Goal: Task Accomplishment & Management: Use online tool/utility

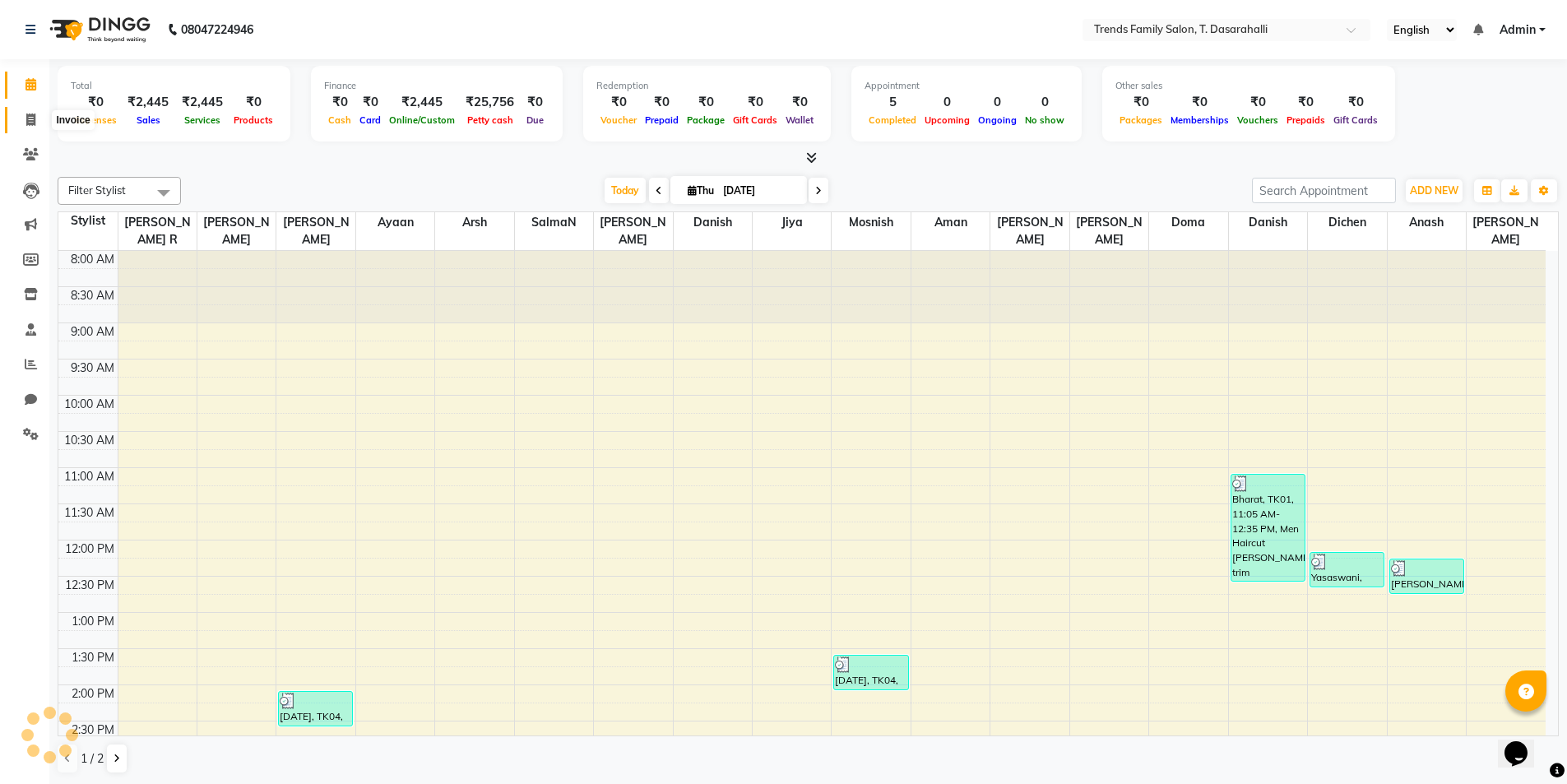
click at [22, 112] on span at bounding box center [31, 121] width 29 height 19
select select "8481"
select select "service"
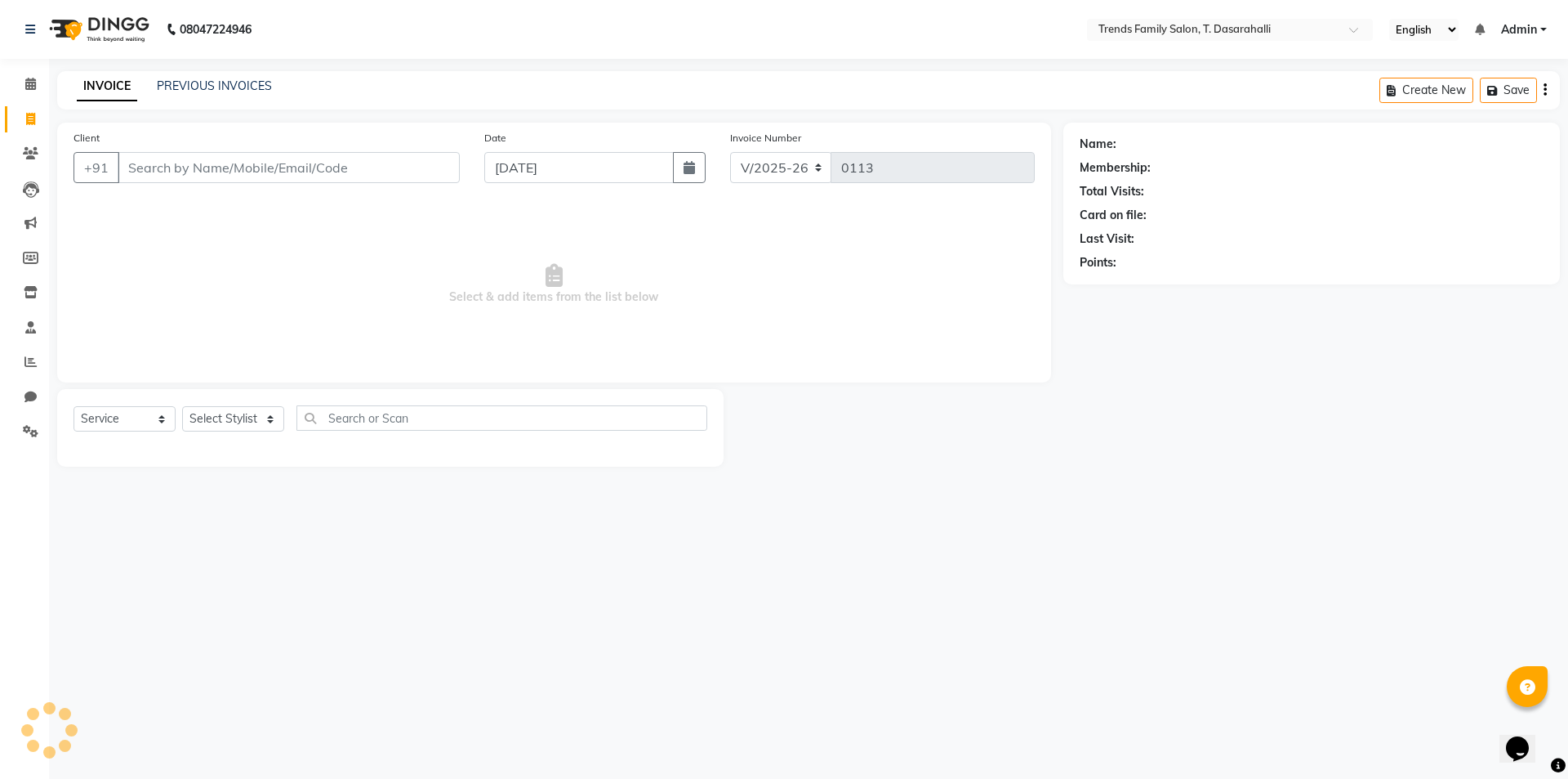
click at [212, 176] on input "Client" at bounding box center [288, 167] width 342 height 31
type input "9902107578"
click at [426, 175] on span "Add Client" at bounding box center [417, 167] width 64 height 16
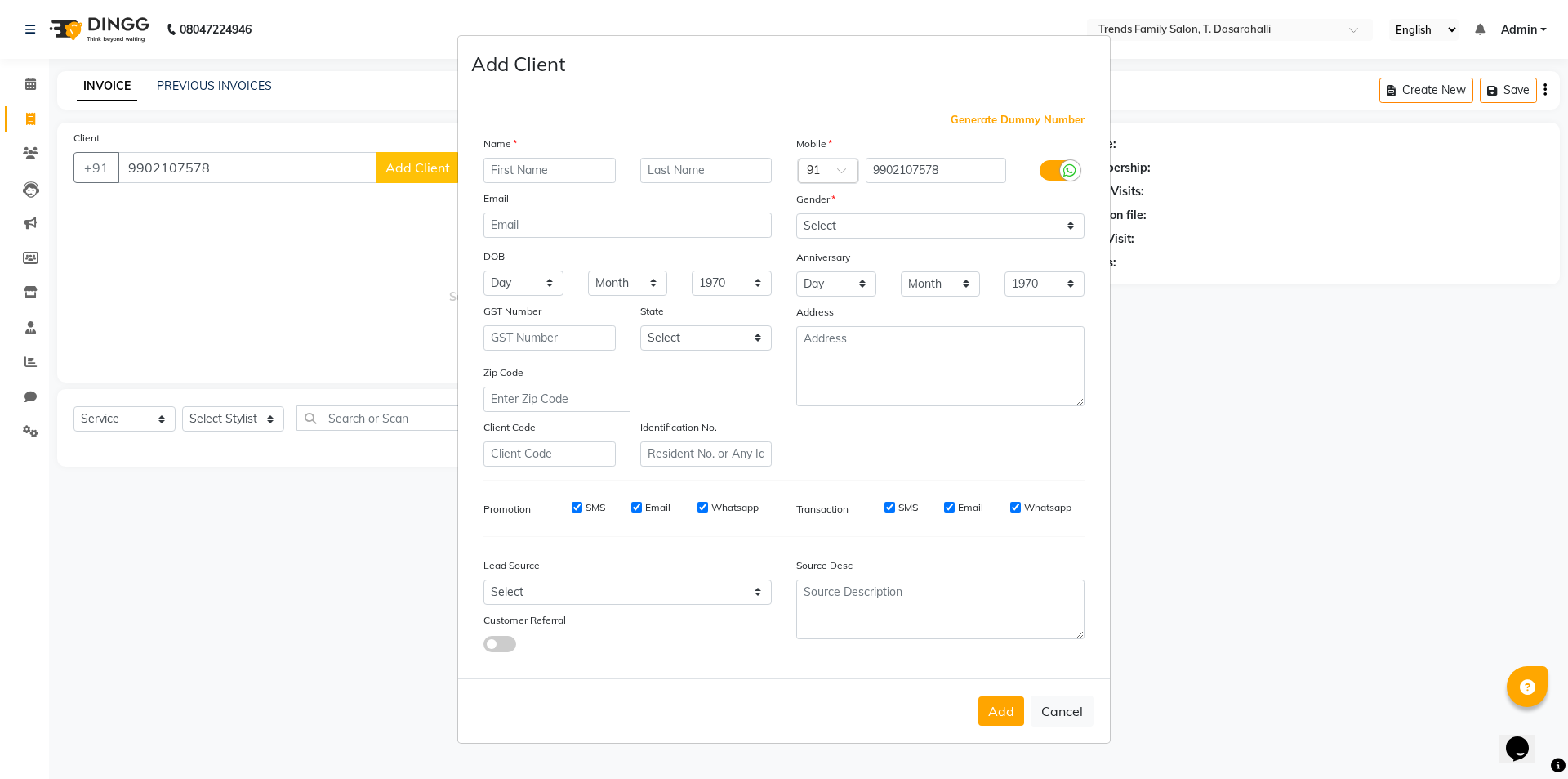
click at [537, 178] on input "text" at bounding box center [550, 170] width 133 height 25
type input "Ajit"
drag, startPoint x: 869, startPoint y: 227, endPoint x: 877, endPoint y: 238, distance: 13.6
click at [869, 227] on select "Select [DEMOGRAPHIC_DATA] [DEMOGRAPHIC_DATA] Other Prefer Not To Say" at bounding box center [940, 226] width 288 height 25
click at [796, 214] on select "Select [DEMOGRAPHIC_DATA] [DEMOGRAPHIC_DATA] Other Prefer Not To Say" at bounding box center [940, 226] width 288 height 25
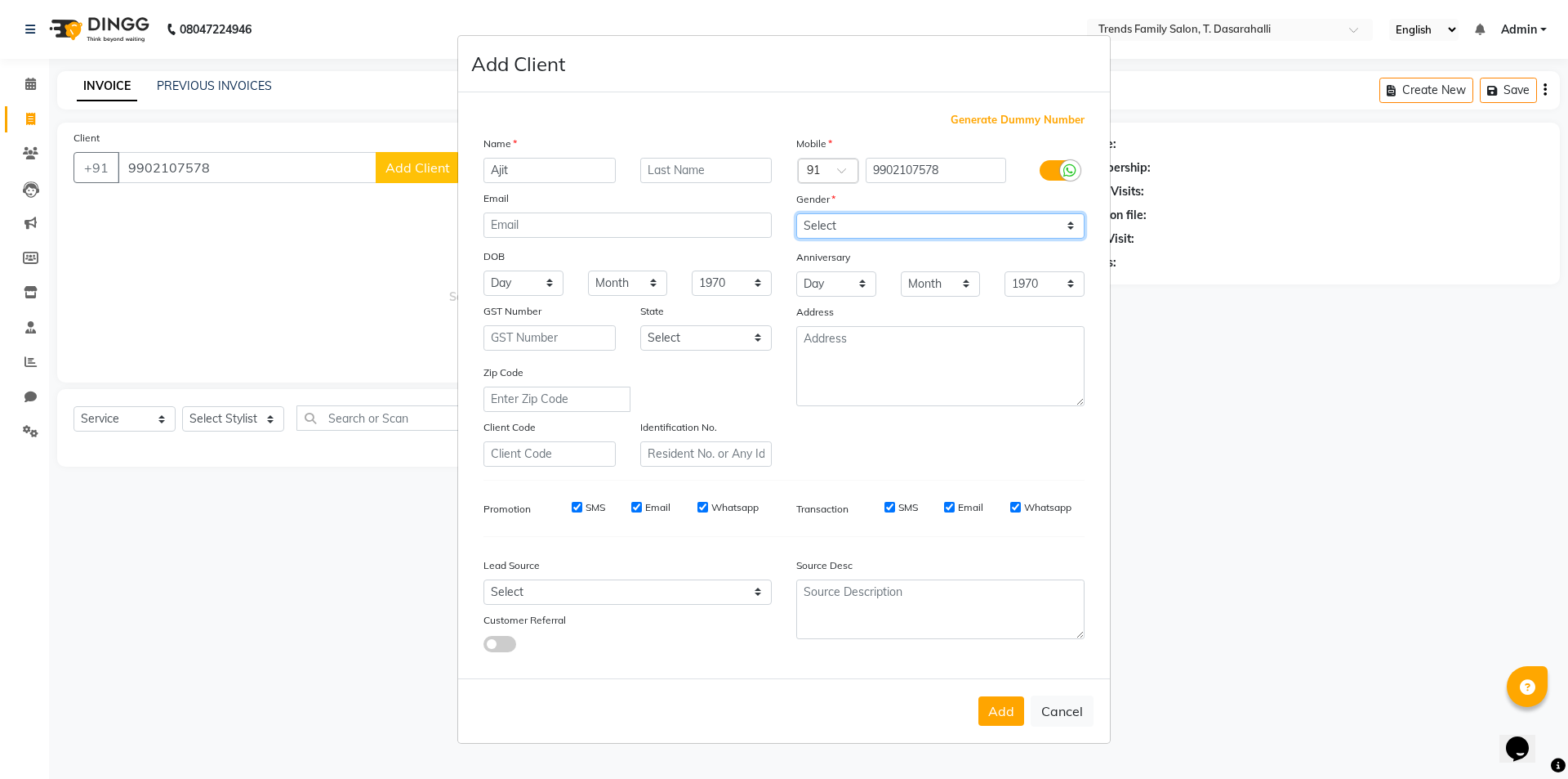
click at [860, 225] on select "Select [DEMOGRAPHIC_DATA] [DEMOGRAPHIC_DATA] Other Prefer Not To Say" at bounding box center [940, 226] width 288 height 25
select select "[DEMOGRAPHIC_DATA]"
click at [796, 214] on select "Select [DEMOGRAPHIC_DATA] [DEMOGRAPHIC_DATA] Other Prefer Not To Say" at bounding box center [940, 226] width 288 height 25
click at [1016, 718] on button "Add" at bounding box center [1002, 711] width 46 height 30
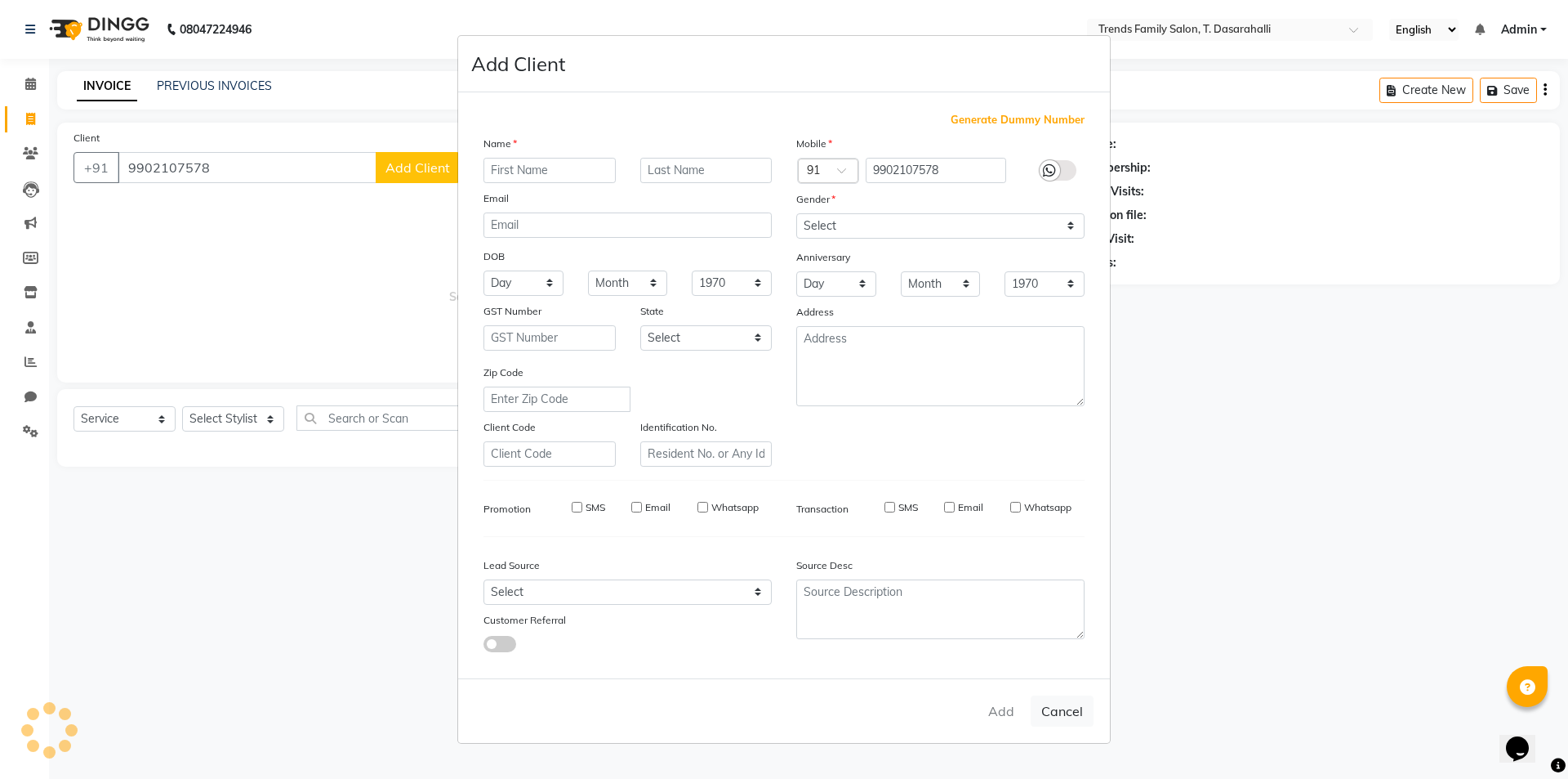
select select
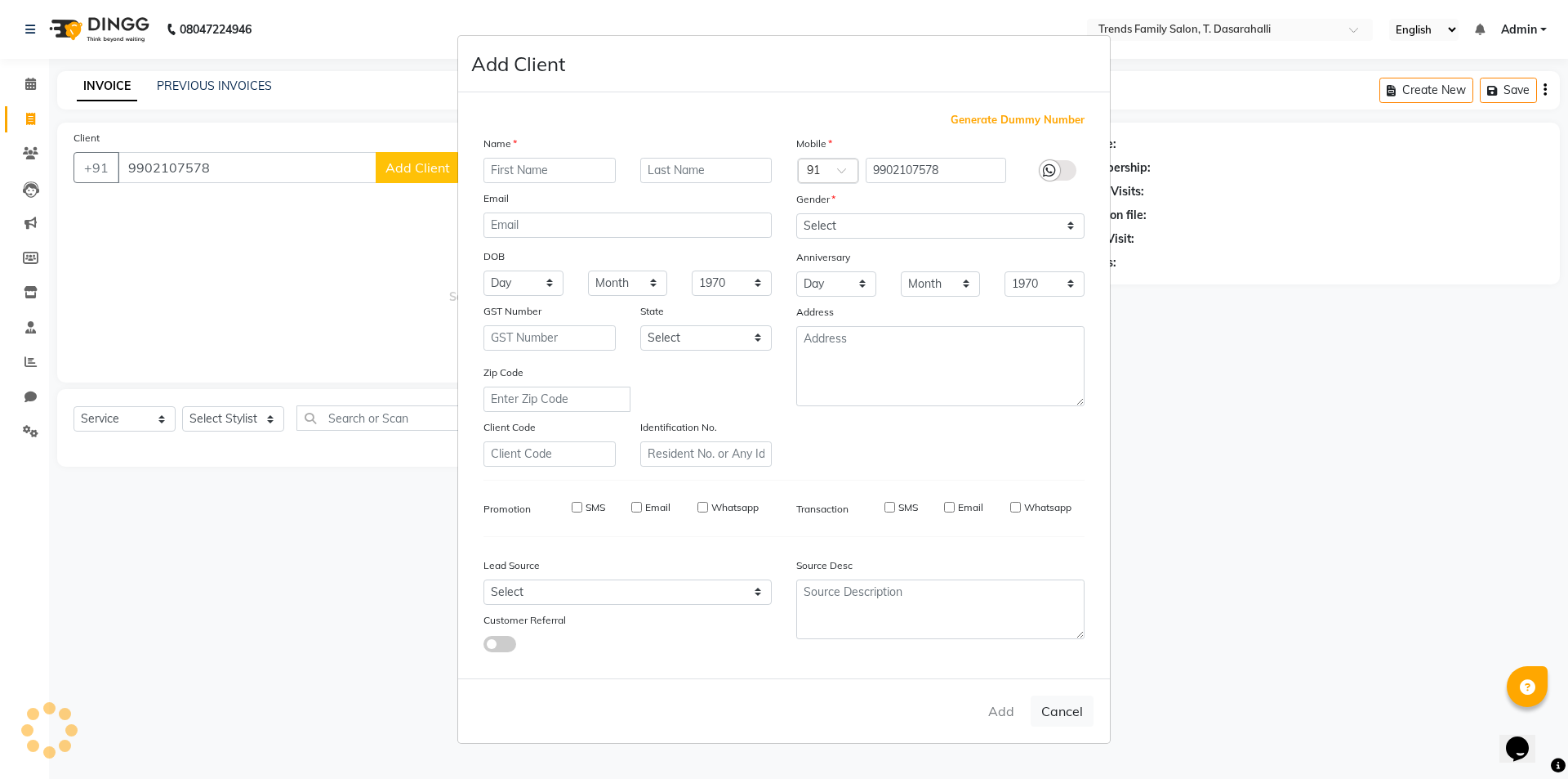
select select
checkbox input "false"
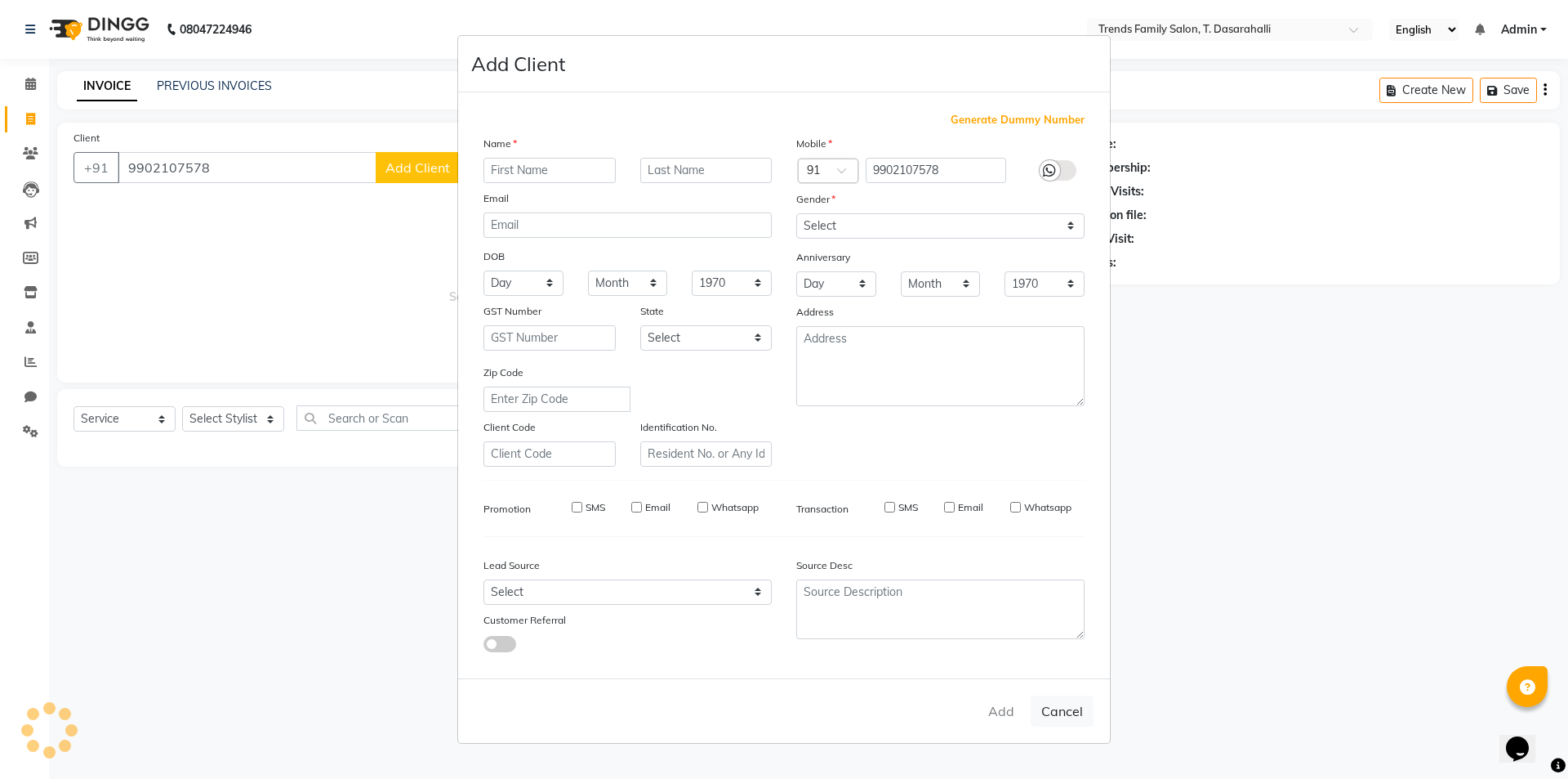
checkbox input "false"
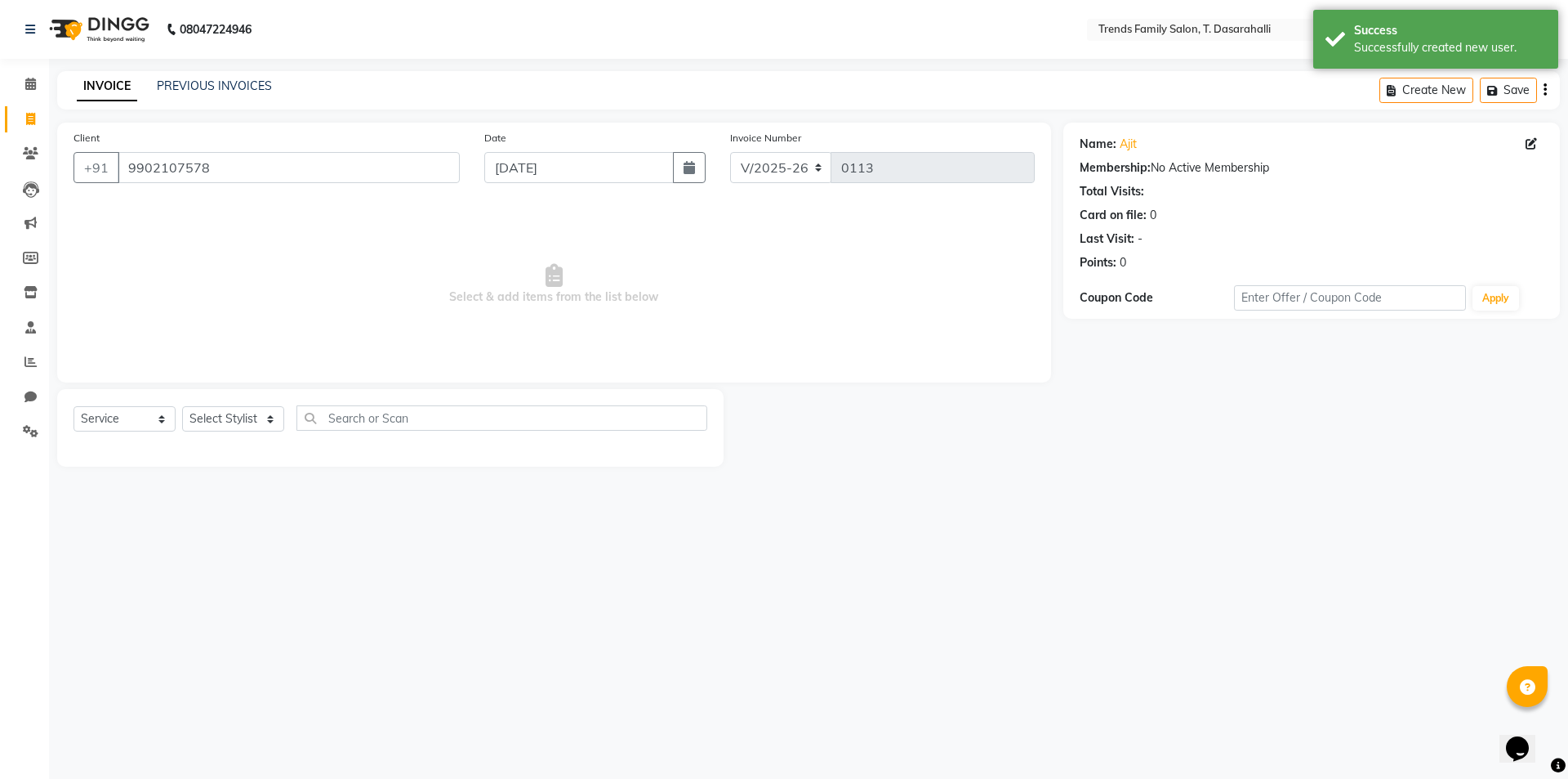
click at [255, 404] on div "Select Service Product Membership Package Voucher Prepaid Gift Card Select Styl…" at bounding box center [389, 427] width 666 height 78
click at [253, 408] on select "Select Stylist [PERSON_NAME] [PERSON_NAME] Ayaan [PERSON_NAME] Danish Danish [P…" at bounding box center [233, 418] width 102 height 25
select select "89877"
click at [182, 406] on select "Select Stylist [PERSON_NAME] [PERSON_NAME] Ayaan [PERSON_NAME] Danish Danish [P…" at bounding box center [233, 418] width 102 height 25
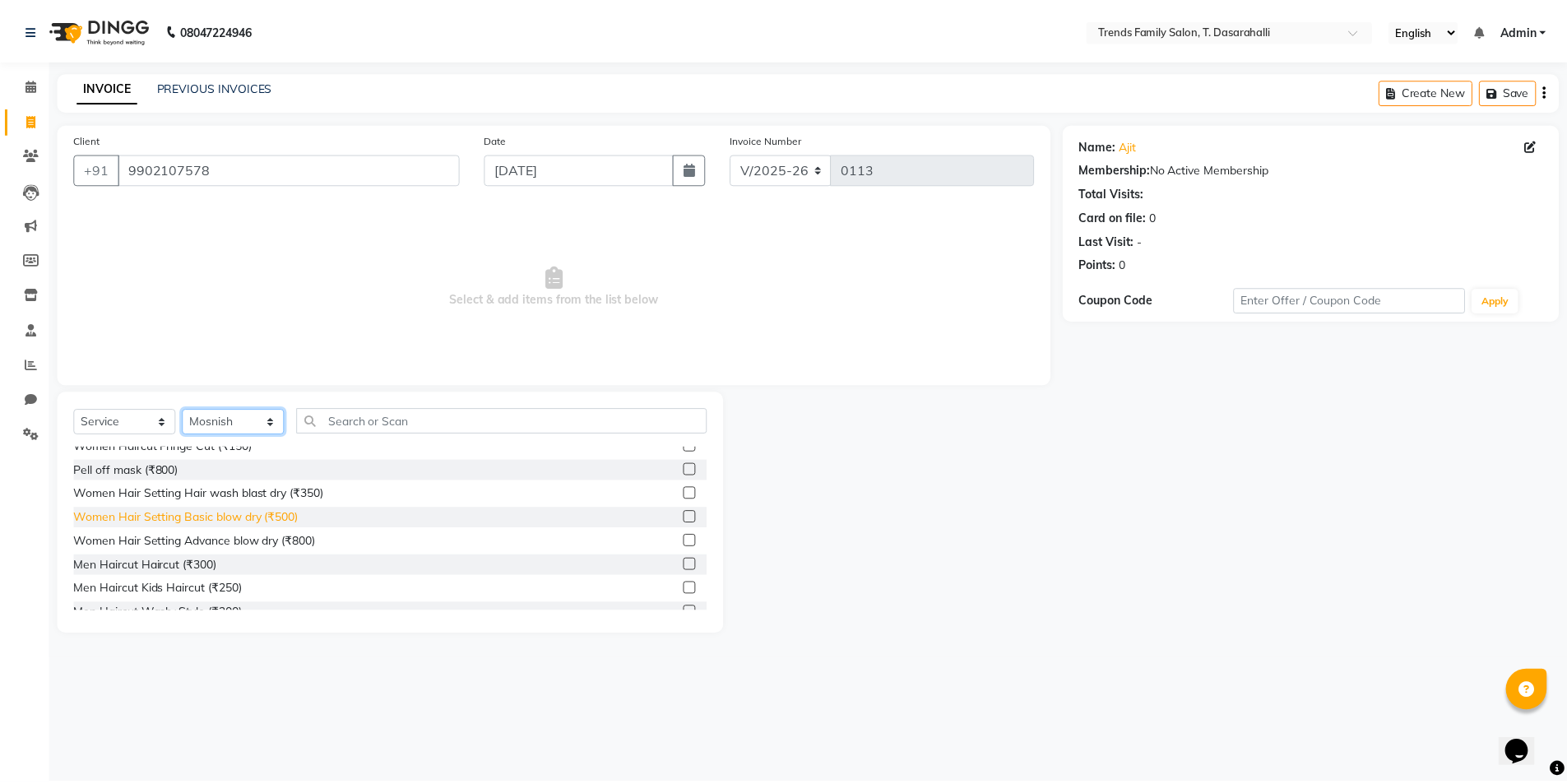
scroll to position [247, 0]
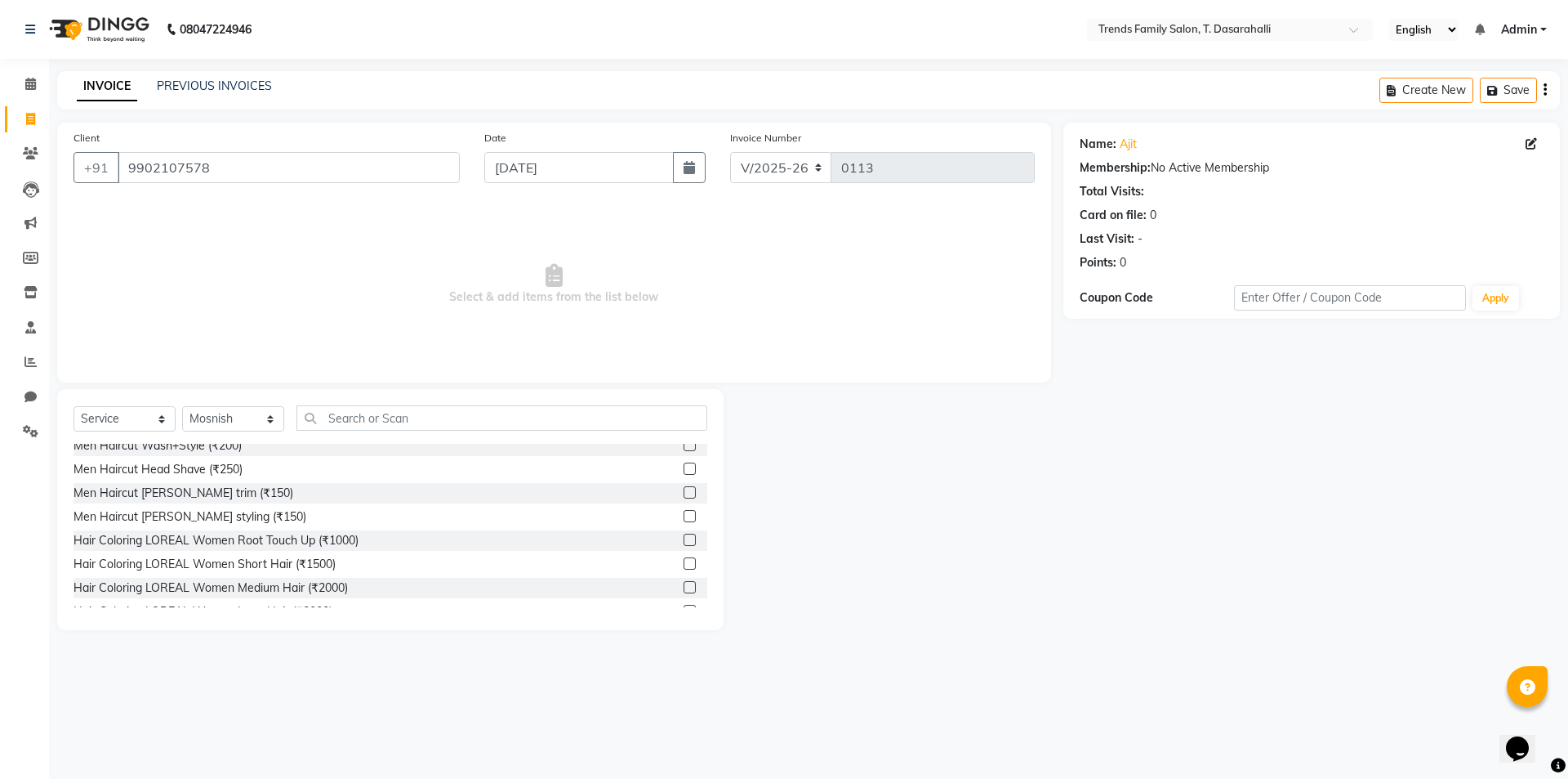
click at [684, 513] on label at bounding box center [689, 515] width 12 height 13
click at [684, 513] on input "checkbox" at bounding box center [688, 516] width 11 height 11
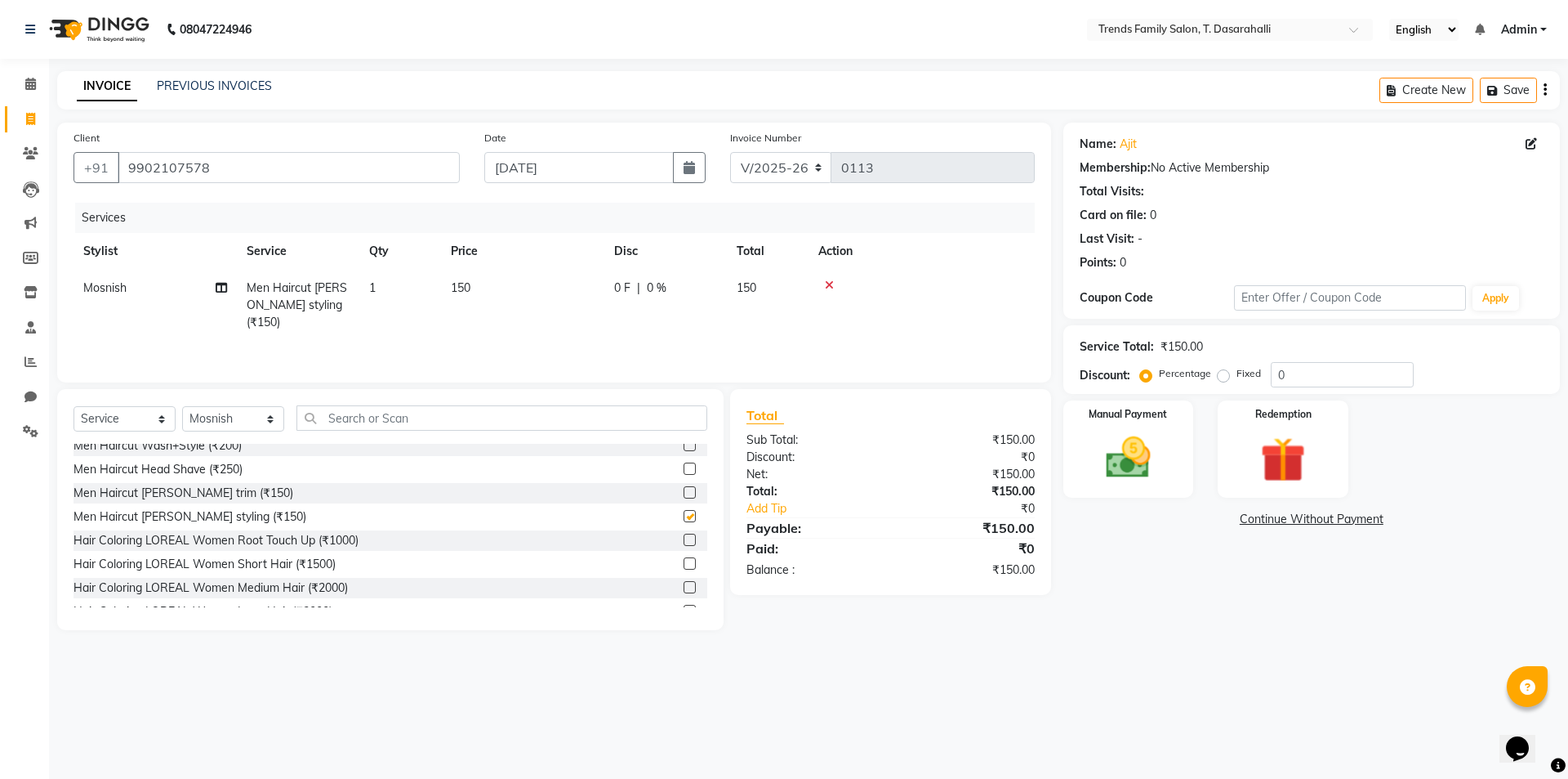
checkbox input "false"
click at [455, 292] on span "150" at bounding box center [460, 287] width 19 height 14
select select "89877"
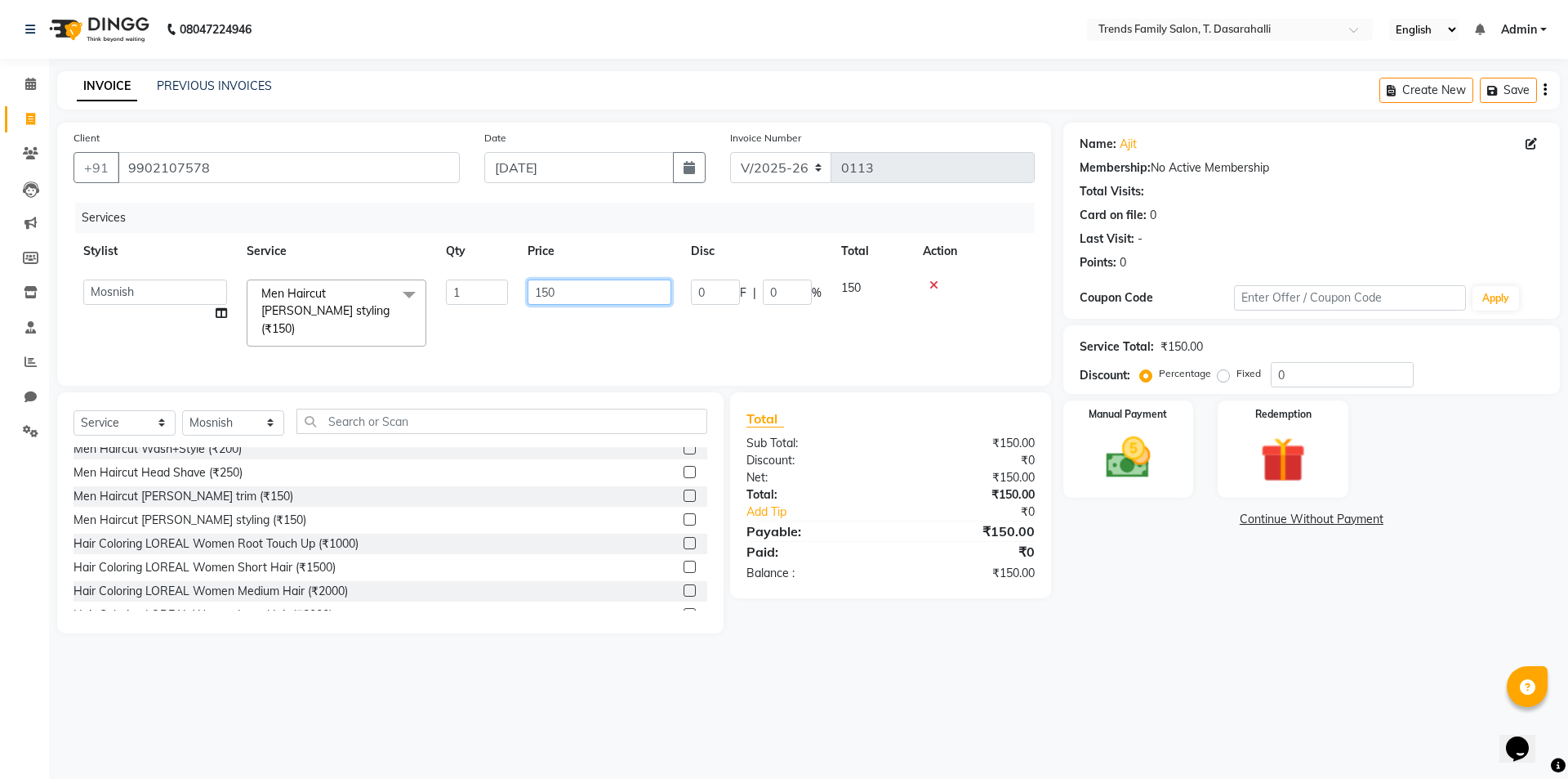
drag, startPoint x: 562, startPoint y: 296, endPoint x: 155, endPoint y: 210, distance: 416.0
click at [155, 210] on div "Services Stylist Service Qty Price Disc Total Action [PERSON_NAME] [PERSON_NAME…" at bounding box center [554, 286] width 961 height 166
type input "450"
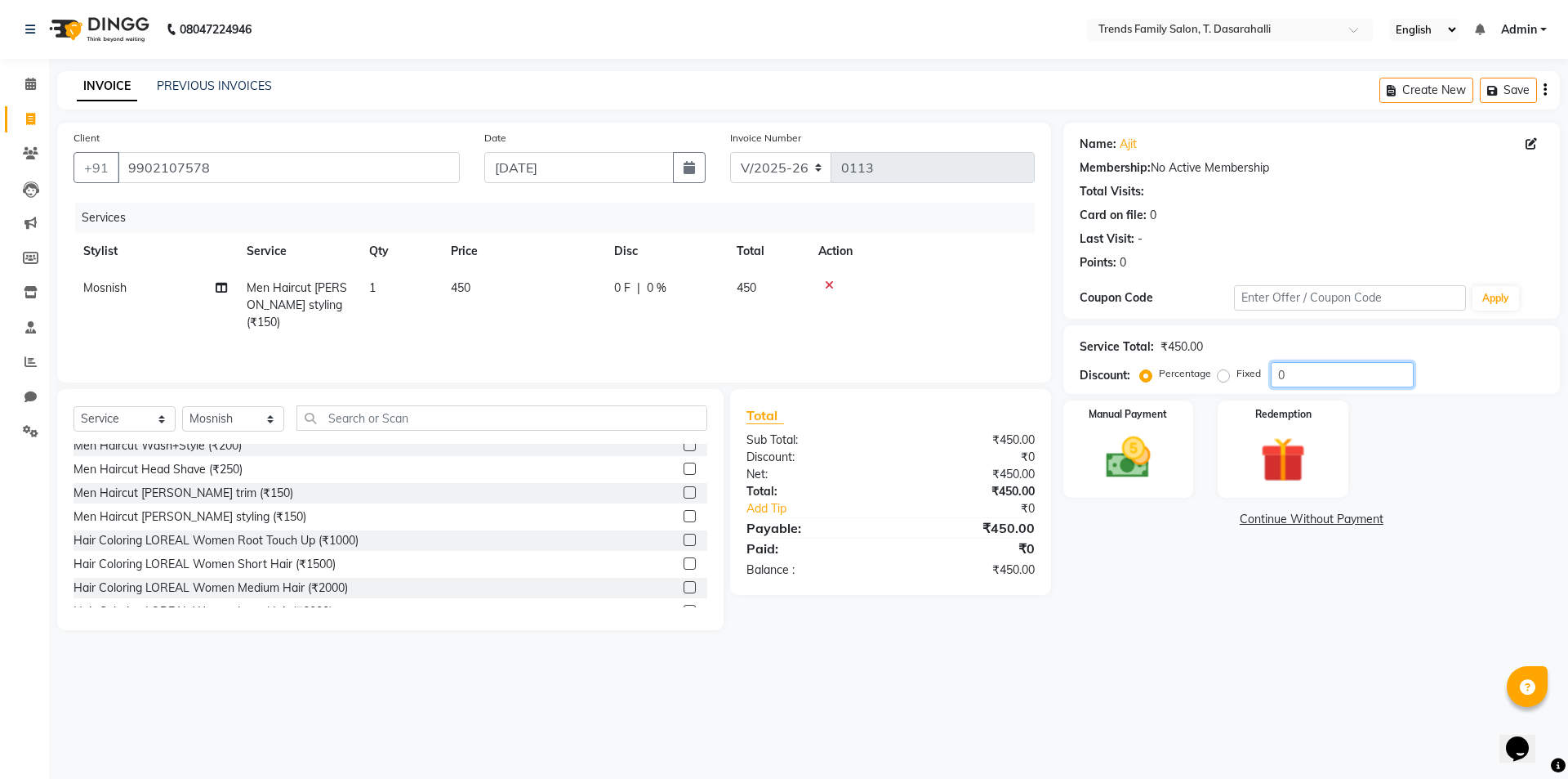
drag, startPoint x: 1101, startPoint y: 371, endPoint x: 859, endPoint y: 356, distance: 242.5
click at [869, 358] on div "Client [PHONE_NUMBER] Date [DATE] Invoice Number V/2025 V/[PHONE_NUMBER] Servic…" at bounding box center [809, 376] width 1528 height 508
type input "30"
click at [1118, 479] on img at bounding box center [1128, 458] width 76 height 54
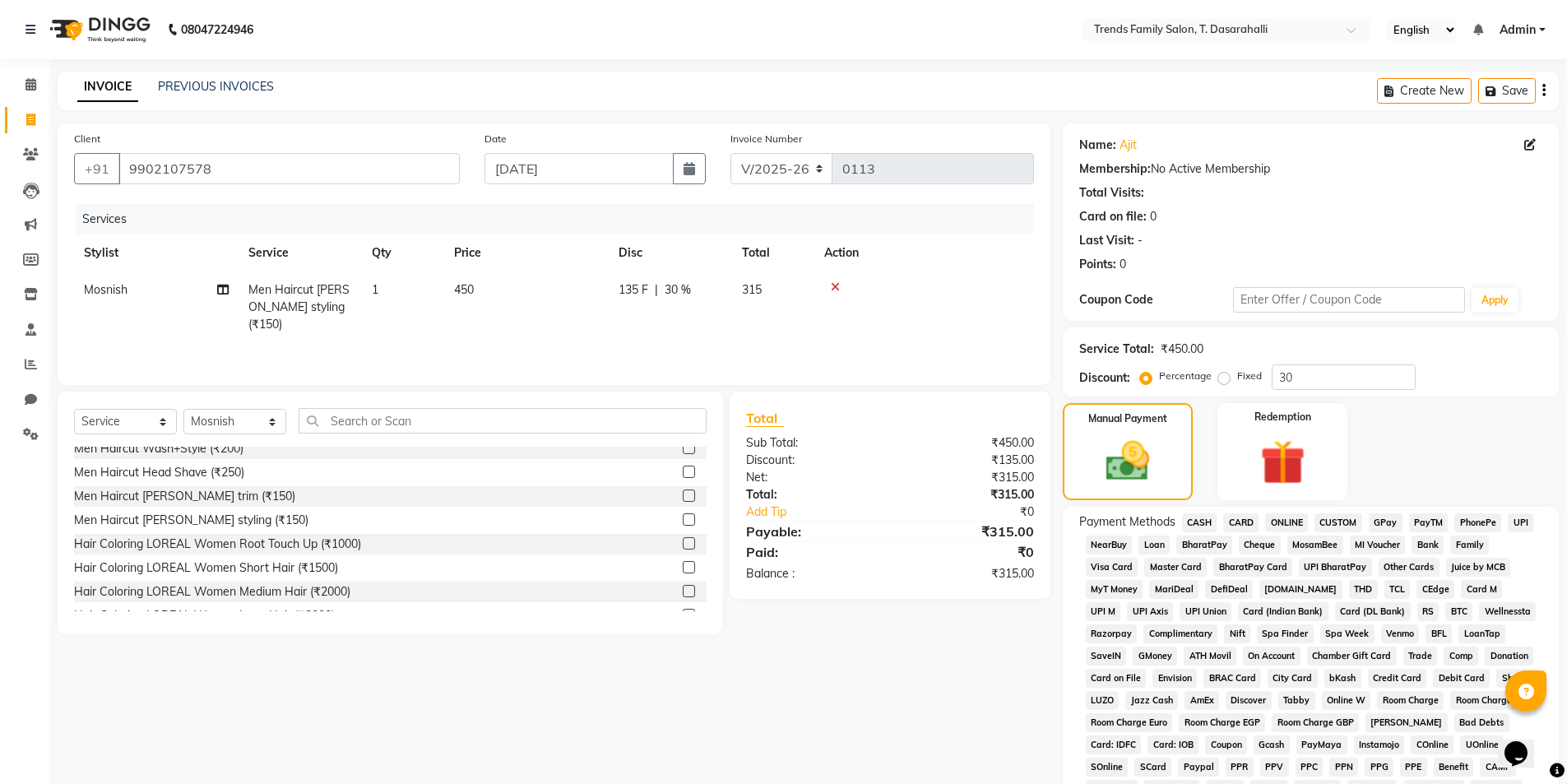
click at [1280, 532] on div "ONLINE" at bounding box center [1283, 524] width 49 height 22
click at [1288, 520] on span "ONLINE" at bounding box center [1287, 523] width 43 height 19
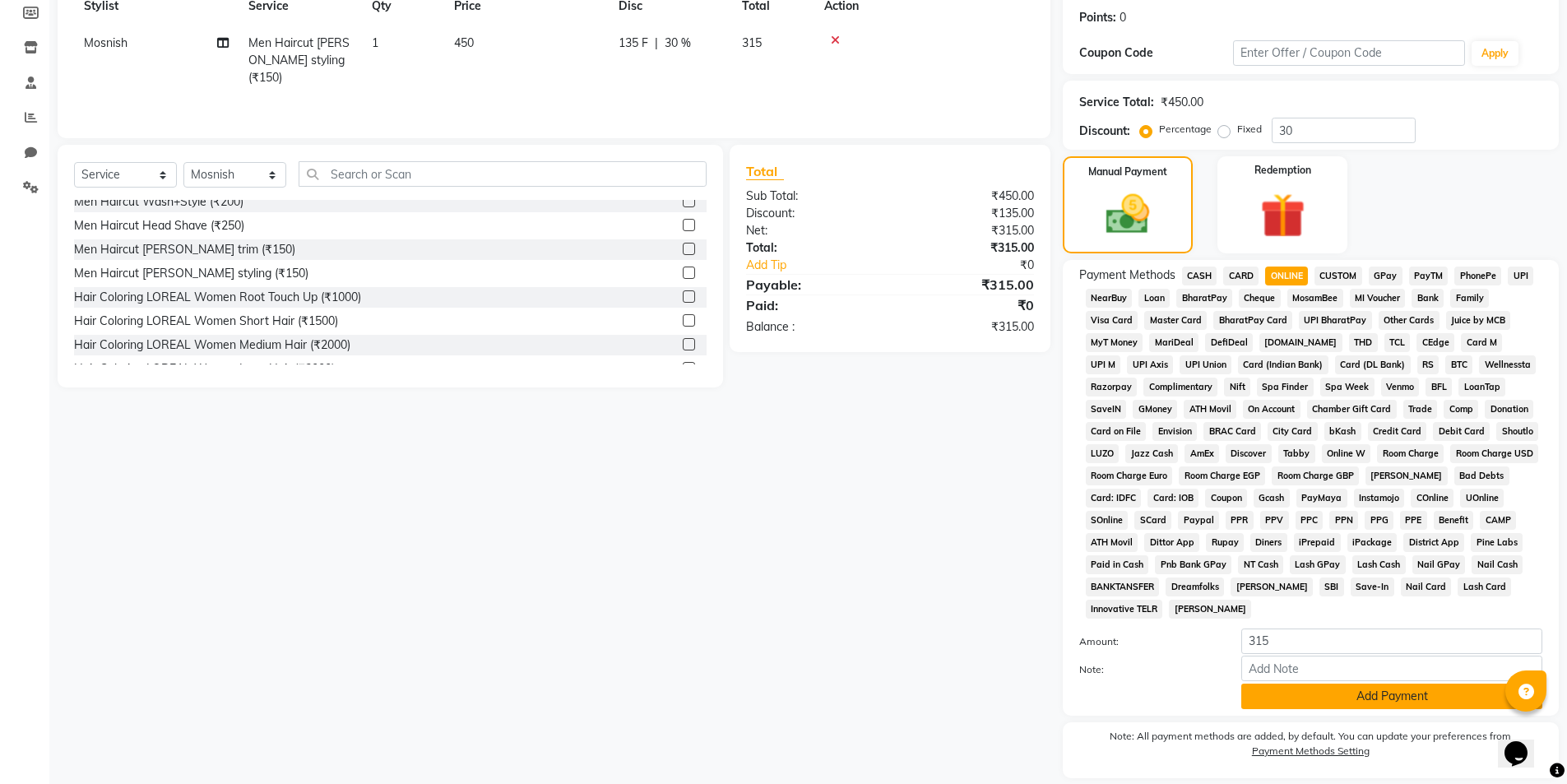
click at [1320, 701] on button "Add Payment" at bounding box center [1392, 696] width 301 height 25
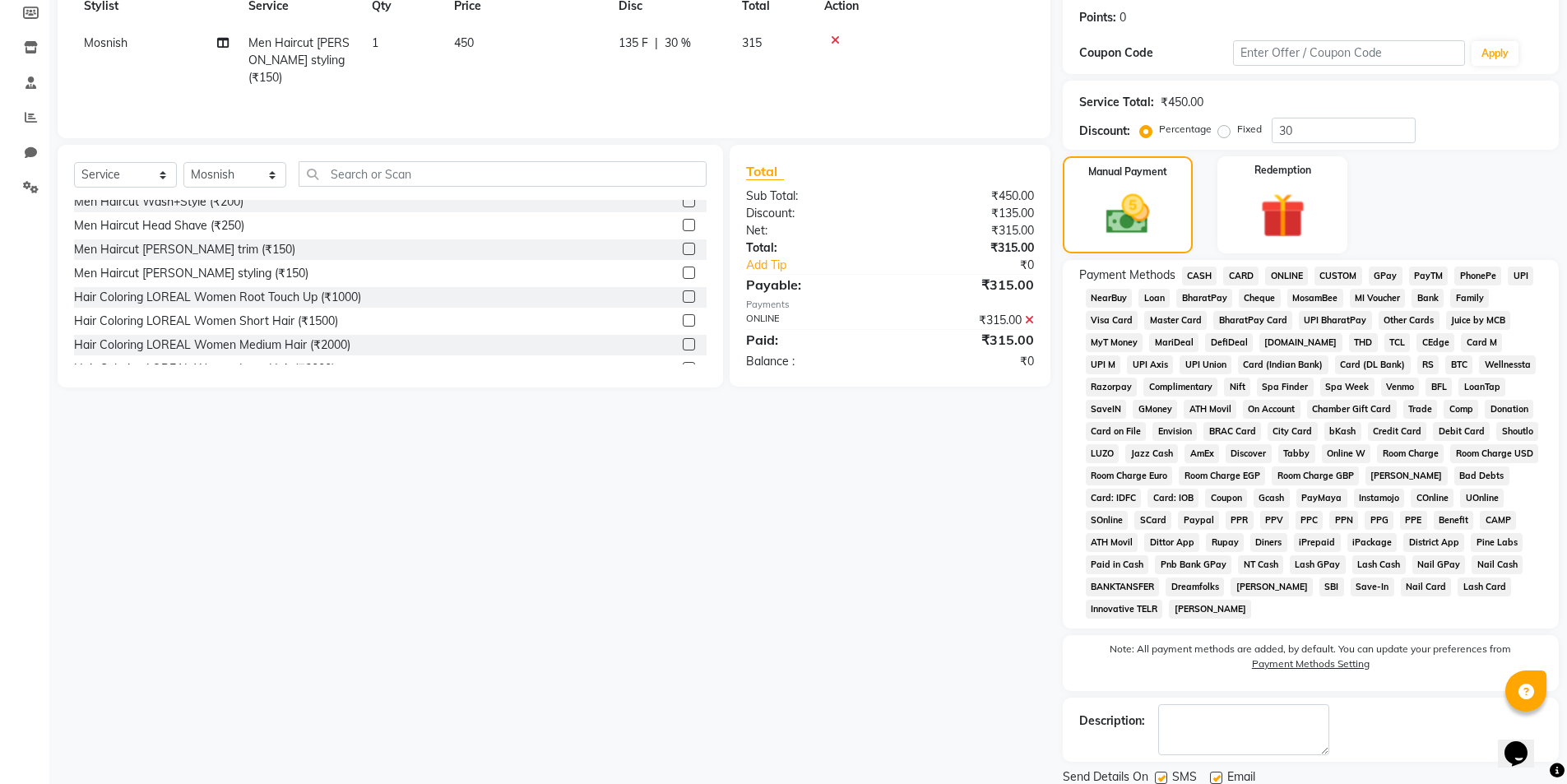
scroll to position [305, 0]
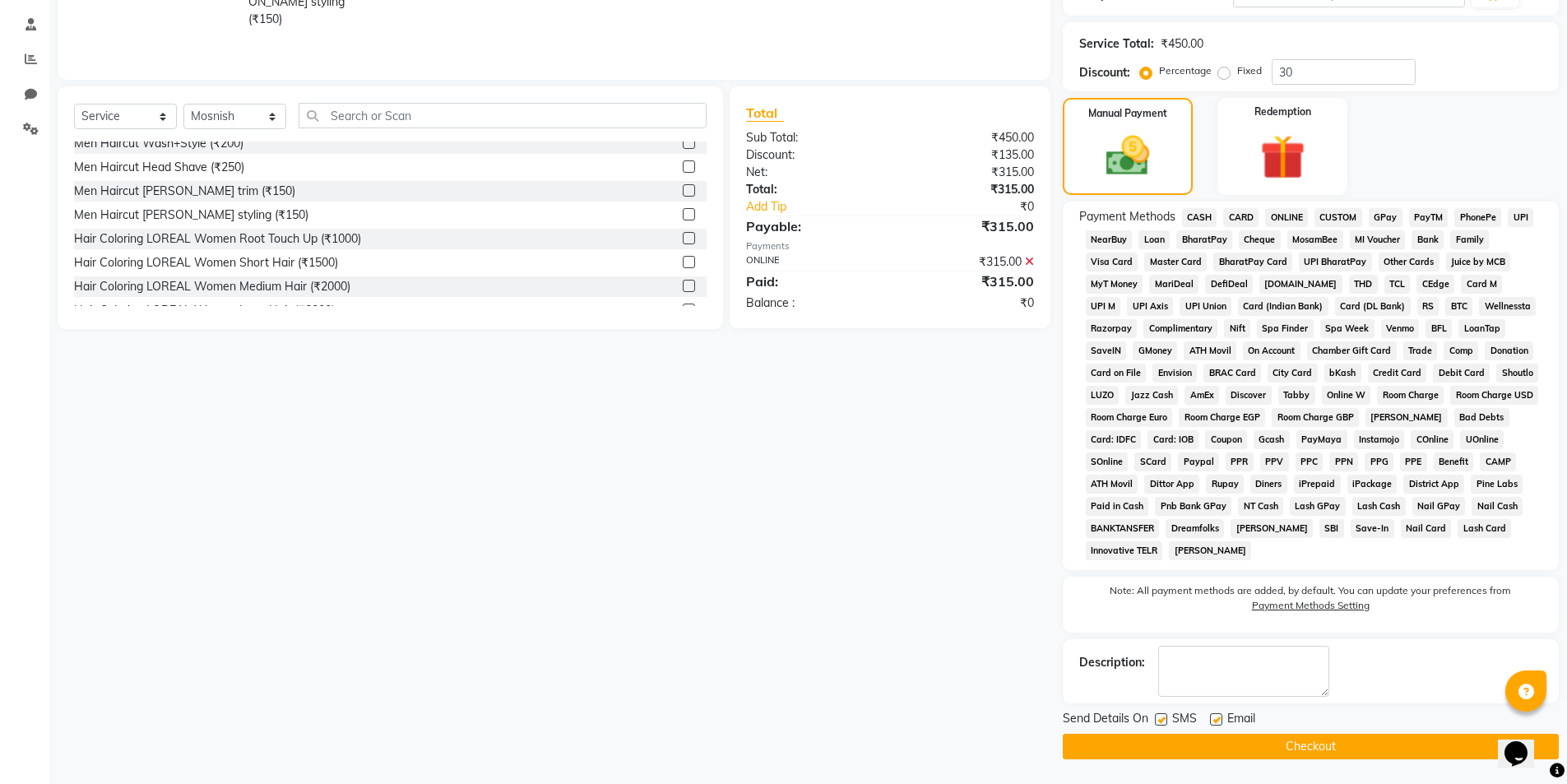
click at [1281, 745] on button "Checkout" at bounding box center [1311, 746] width 496 height 25
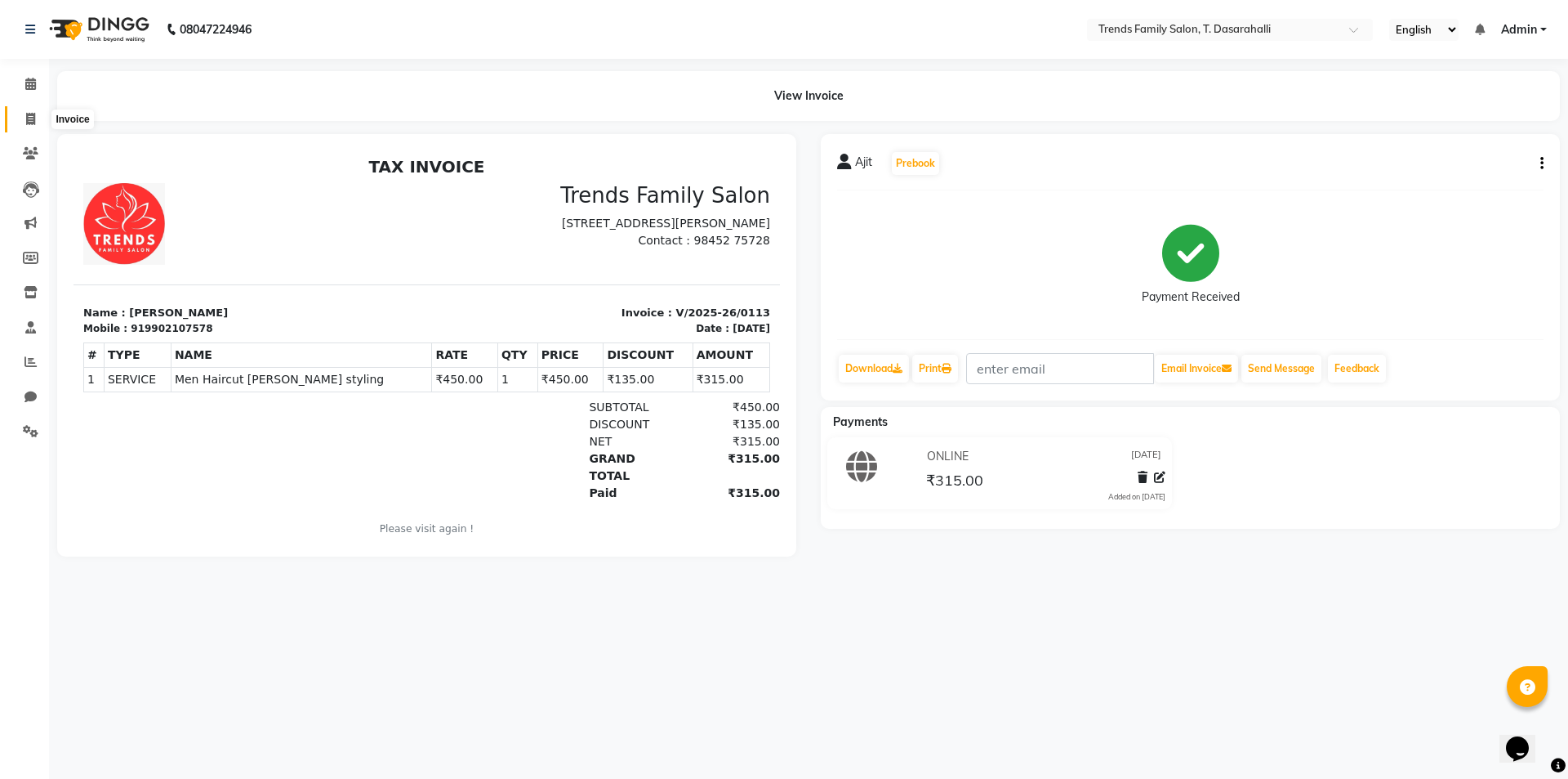
click at [20, 119] on span at bounding box center [31, 120] width 29 height 19
select select "service"
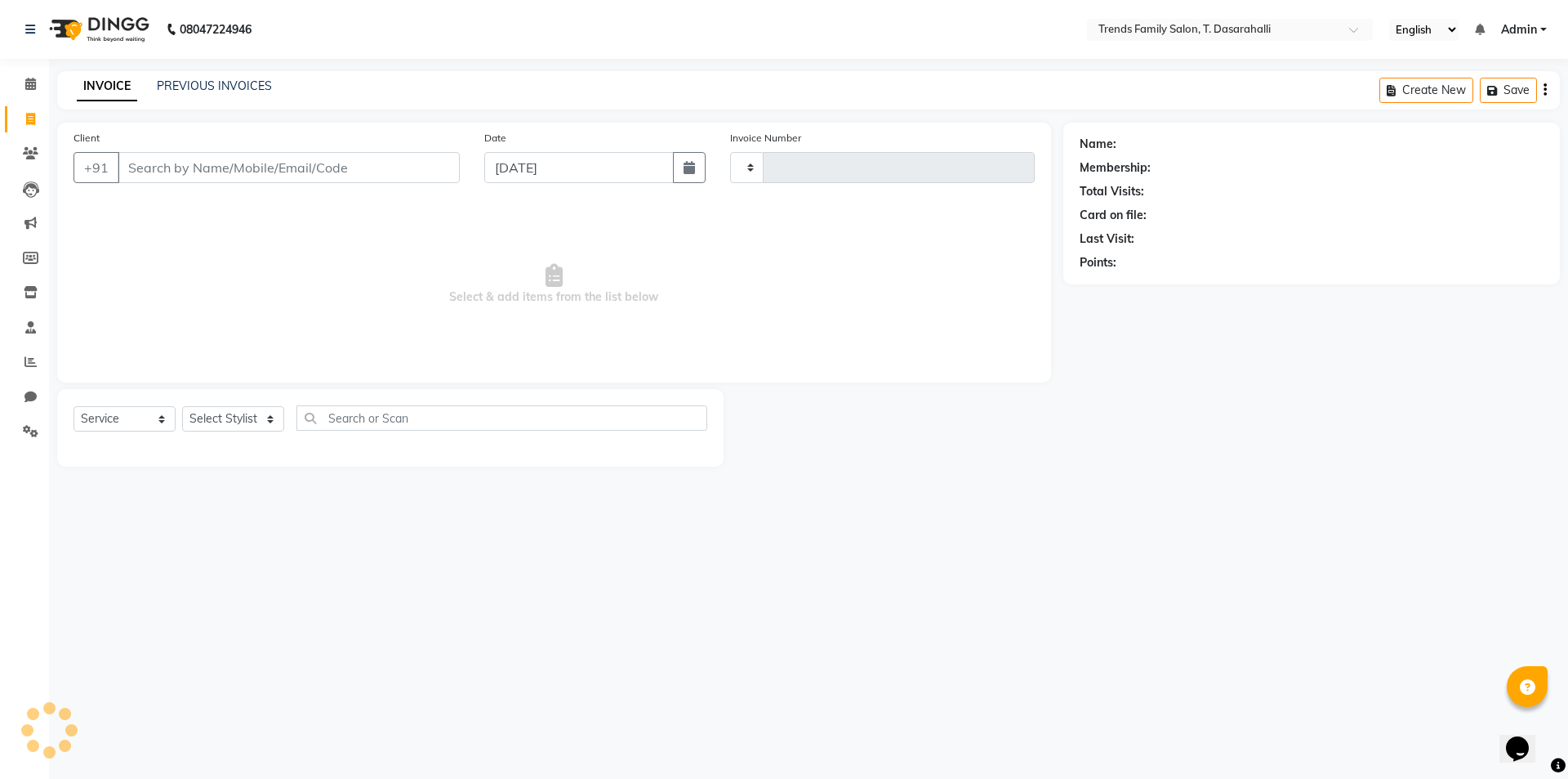
type input "0114"
select select "8481"
click at [150, 172] on input "Client" at bounding box center [288, 167] width 342 height 31
click at [31, 116] on icon at bounding box center [30, 118] width 9 height 13
select select "8481"
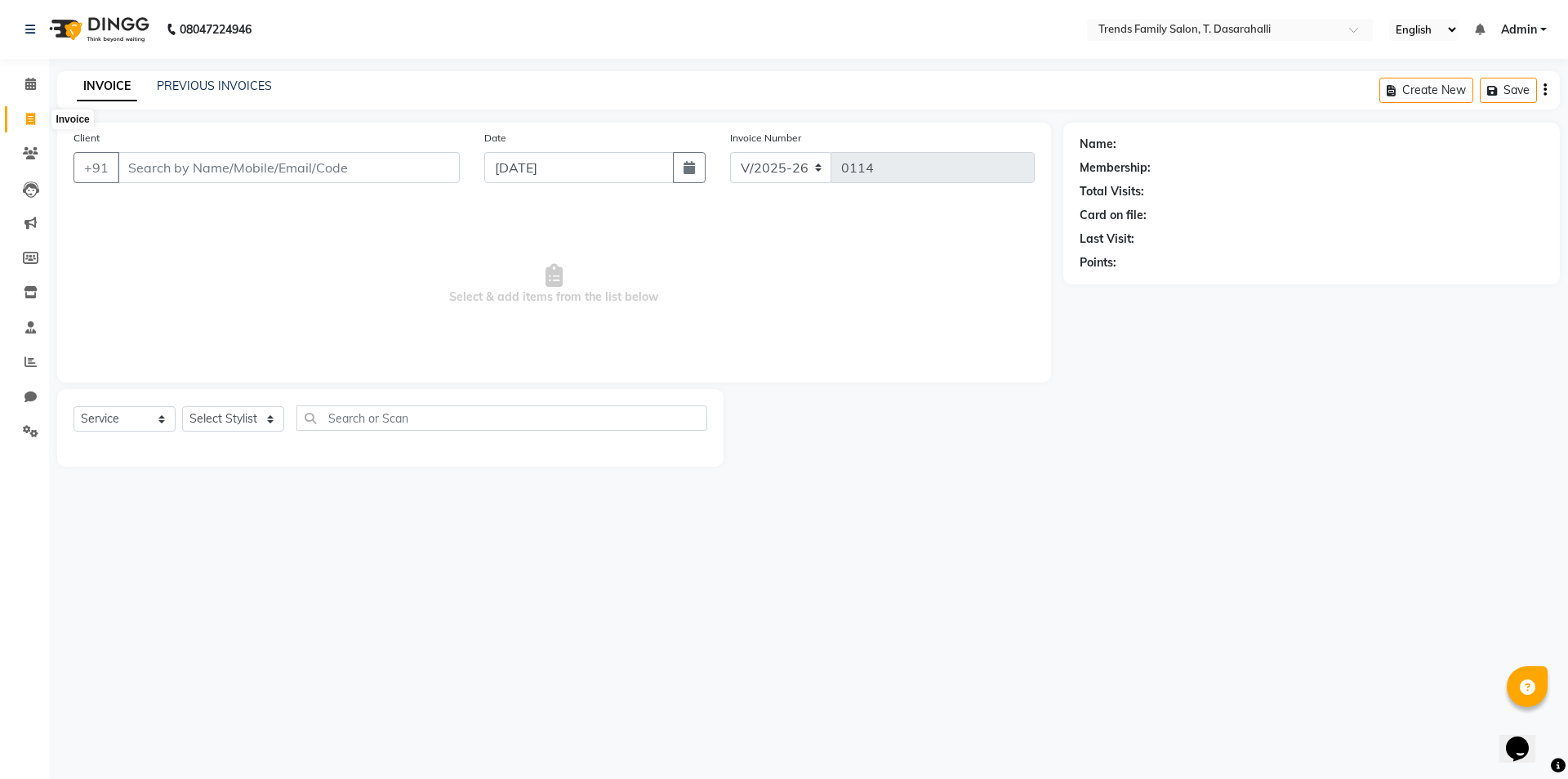
select select "service"
